Goal: Task Accomplishment & Management: Manage account settings

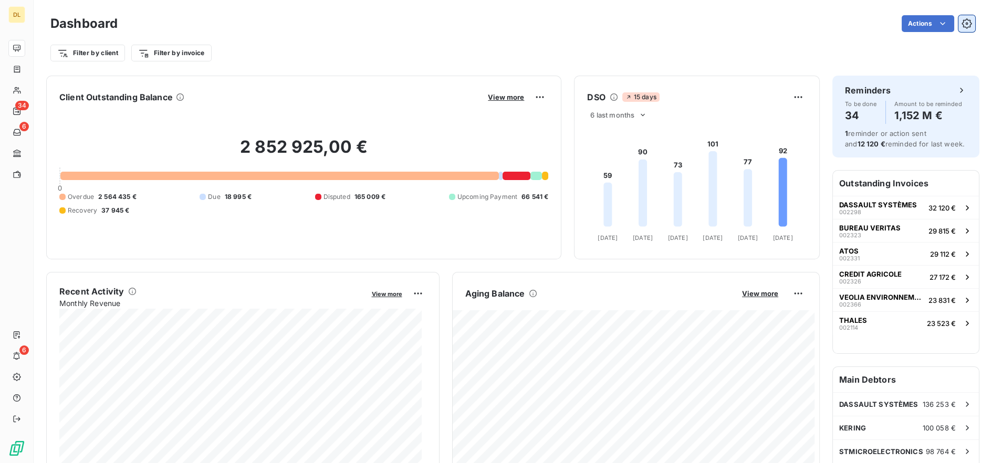
click at [962, 26] on icon "button" at bounding box center [967, 23] width 10 height 10
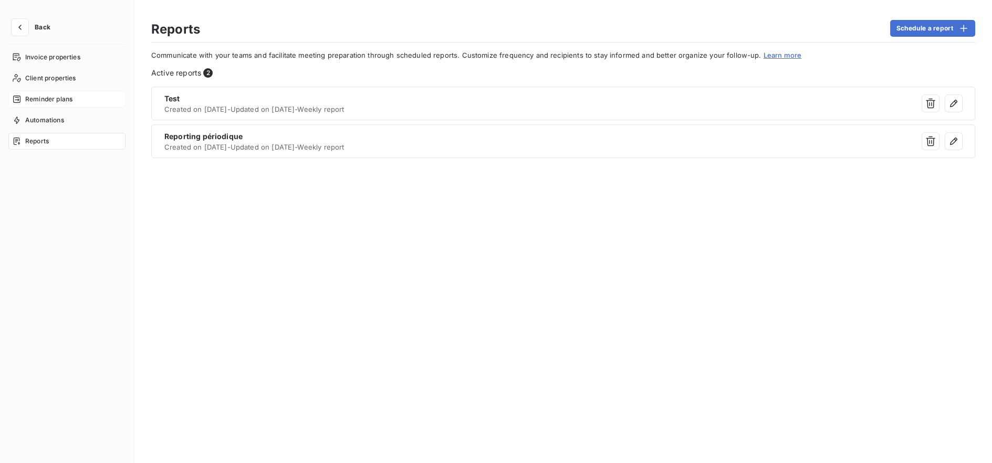
click at [62, 91] on div "Reminder plans" at bounding box center [66, 99] width 117 height 17
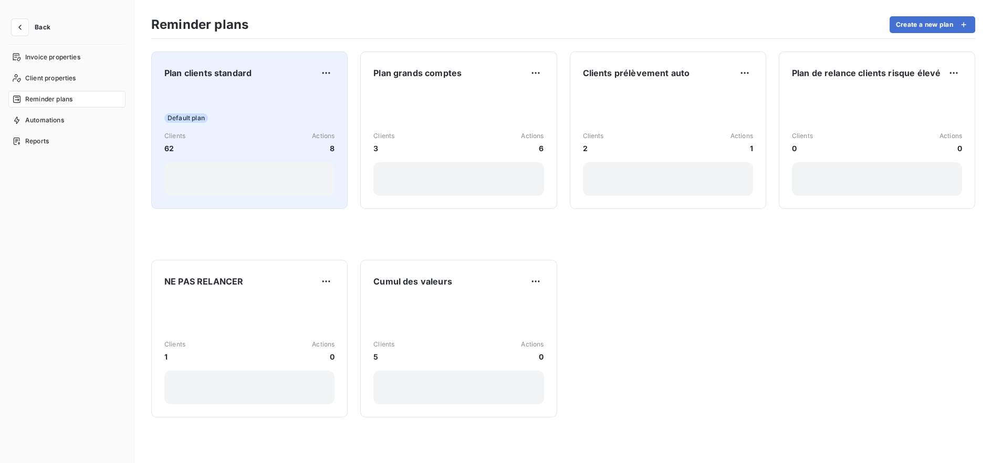
click at [275, 101] on div "Default plan Clients 62 Actions 8" at bounding box center [249, 143] width 170 height 106
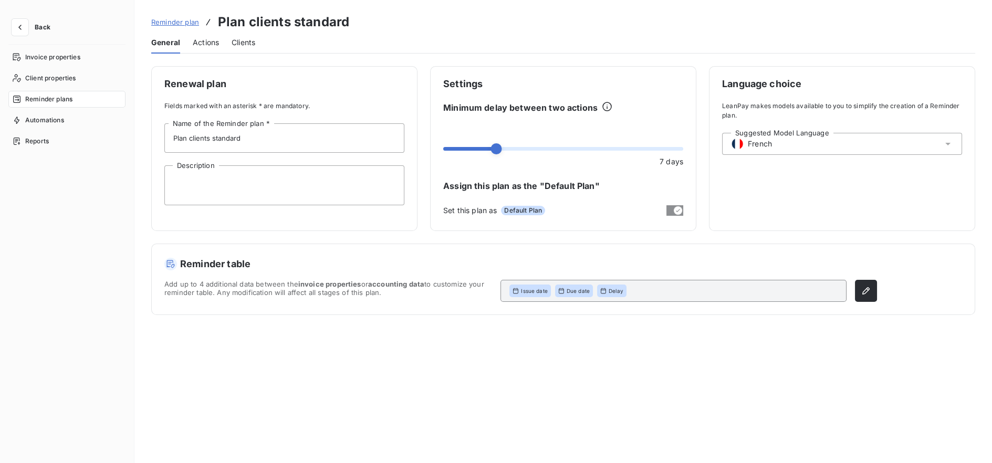
click at [214, 45] on span "Actions" at bounding box center [206, 42] width 26 height 11
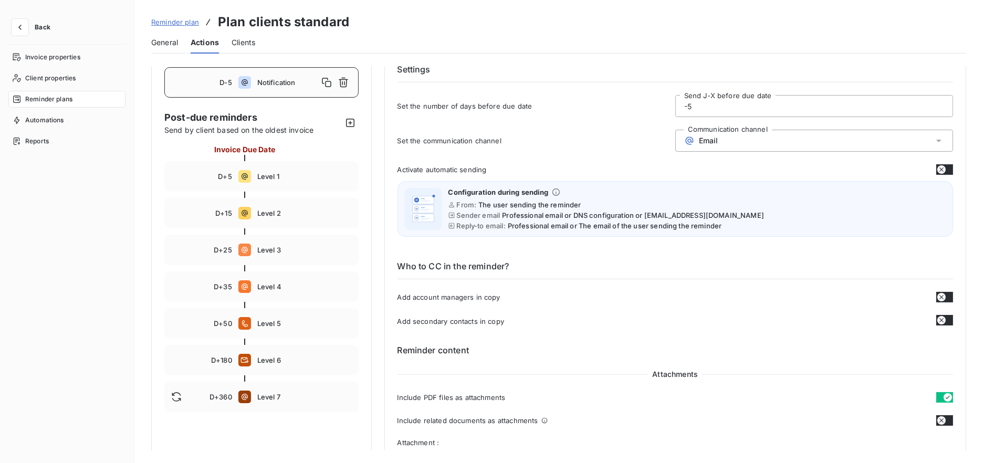
scroll to position [45, 0]
